Goal: Navigation & Orientation: Find specific page/section

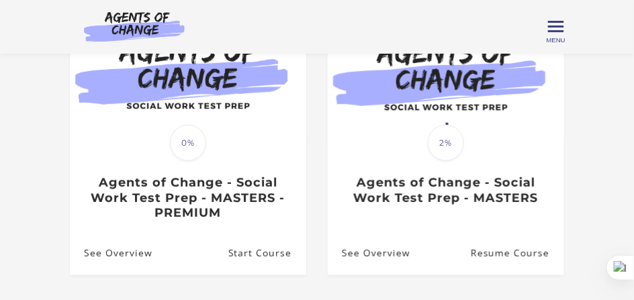
scroll to position [82, 0]
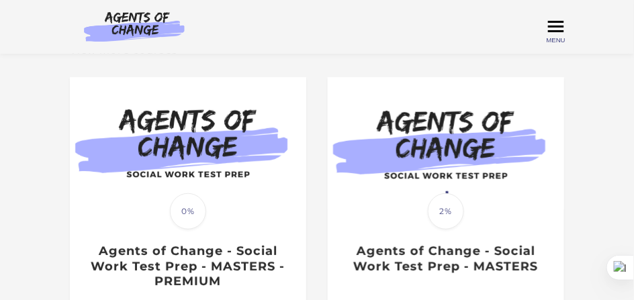
click at [559, 28] on span "Toggle menu" at bounding box center [556, 27] width 16 height 2
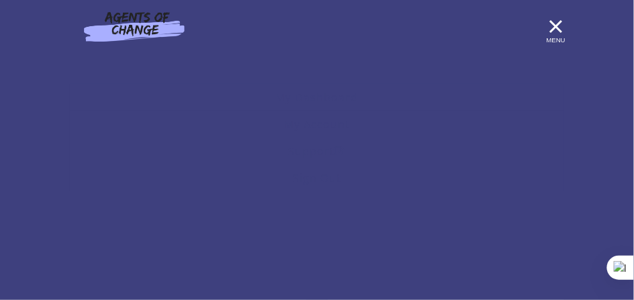
click at [556, 30] on span "Toggle menu" at bounding box center [556, 27] width 16 height 16
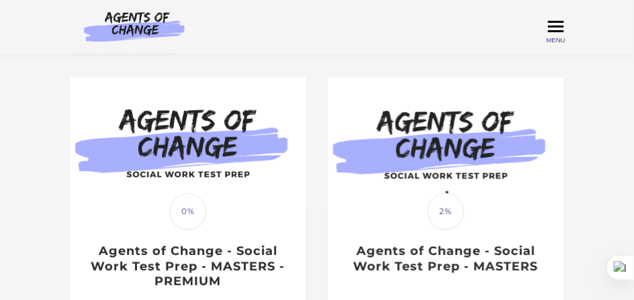
click at [556, 30] on span "Toggle menu" at bounding box center [556, 27] width 16 height 16
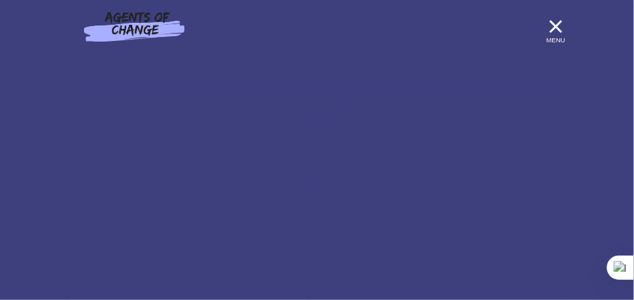
click at [161, 19] on img at bounding box center [134, 26] width 129 height 31
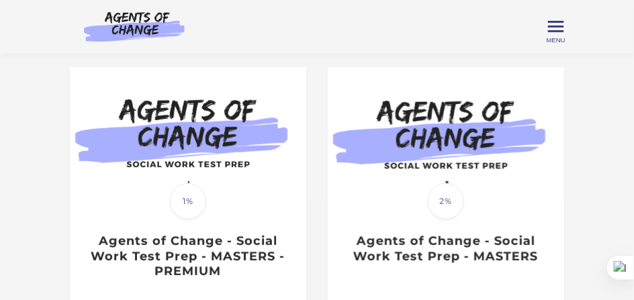
scroll to position [95, 0]
